Goal: Find specific page/section: Find specific page/section

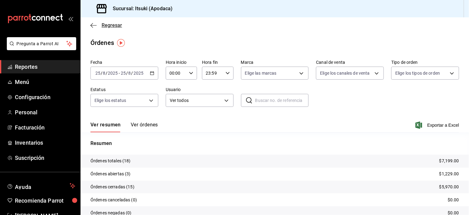
click at [115, 25] on span "Regresar" at bounding box center [112, 25] width 20 height 6
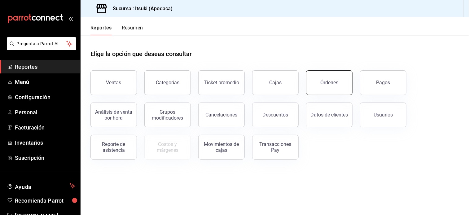
click at [329, 76] on button "Órdenes" at bounding box center [329, 82] width 46 height 25
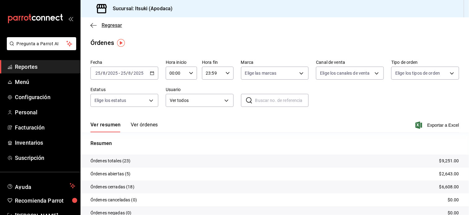
click at [111, 25] on span "Regresar" at bounding box center [112, 25] width 20 height 6
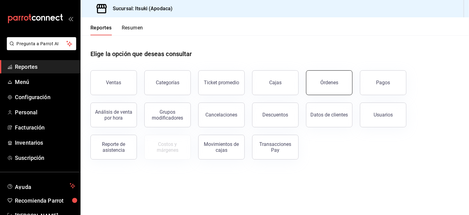
click at [322, 90] on button "Órdenes" at bounding box center [329, 82] width 46 height 25
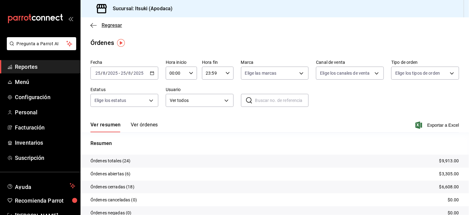
click at [113, 25] on span "Regresar" at bounding box center [112, 25] width 20 height 6
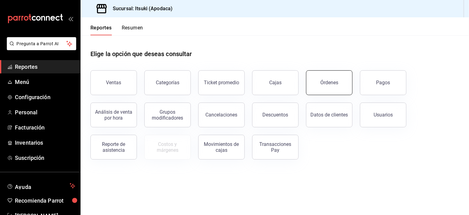
click at [331, 76] on button "Órdenes" at bounding box center [329, 82] width 46 height 25
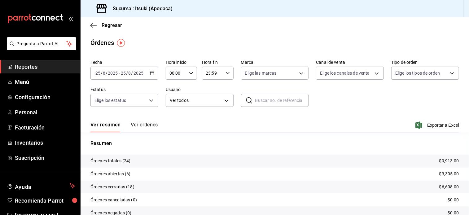
click at [334, 108] on div "Fecha [DATE] [DATE] - [DATE] [DATE] Hora inicio 00:00 Hora inicio Hora fin 23:5…" at bounding box center [274, 85] width 368 height 57
click at [114, 25] on span "Regresar" at bounding box center [112, 25] width 20 height 6
